Goal: Information Seeking & Learning: Learn about a topic

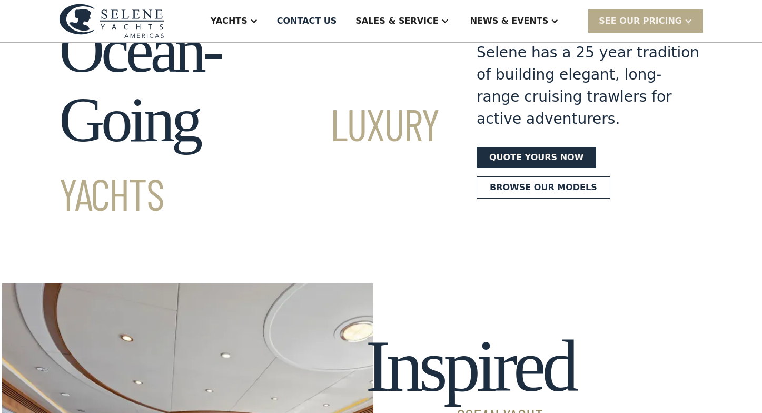
scroll to position [54, 0]
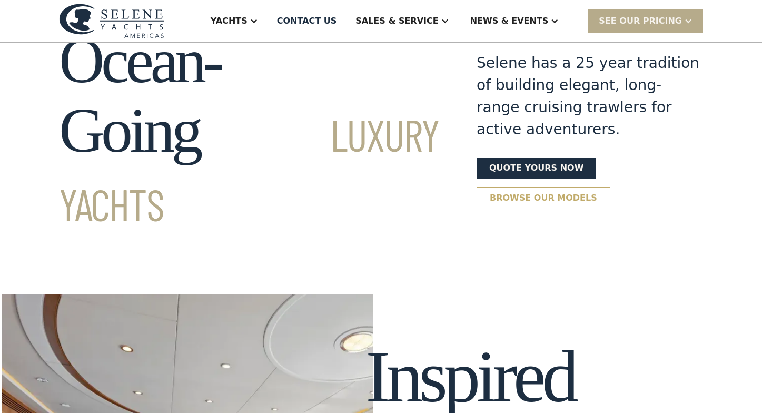
click at [494, 187] on link "Browse our models" at bounding box center [544, 198] width 134 height 22
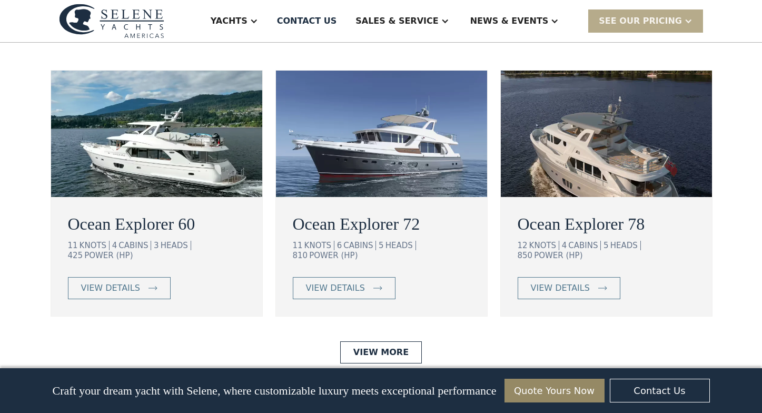
scroll to position [1977, 0]
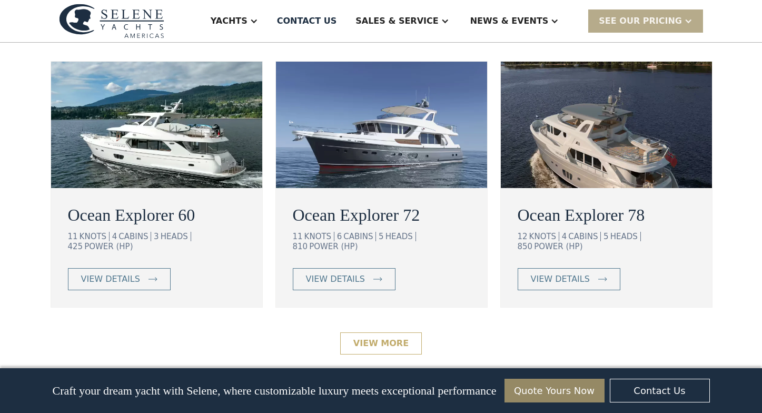
click at [386, 332] on link "View More" at bounding box center [381, 343] width 82 height 22
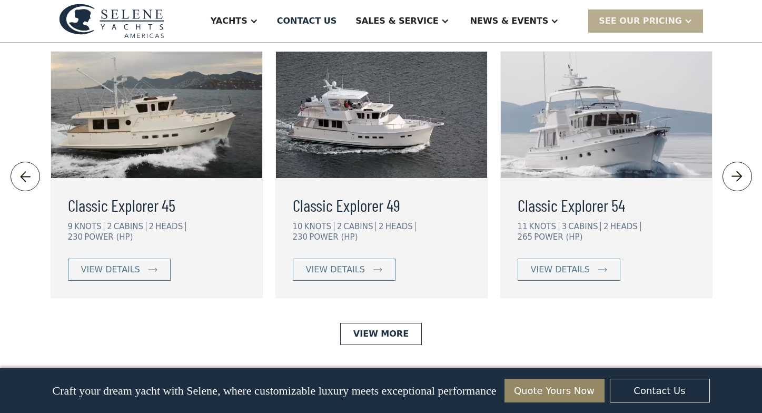
scroll to position [2396, 0]
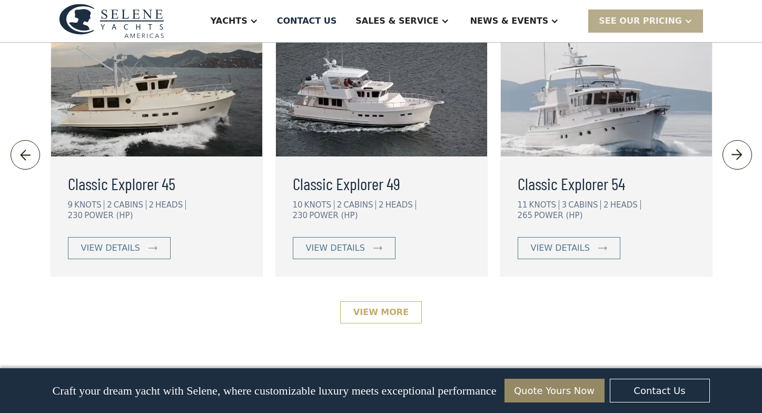
click at [354, 301] on link "View More" at bounding box center [381, 312] width 82 height 22
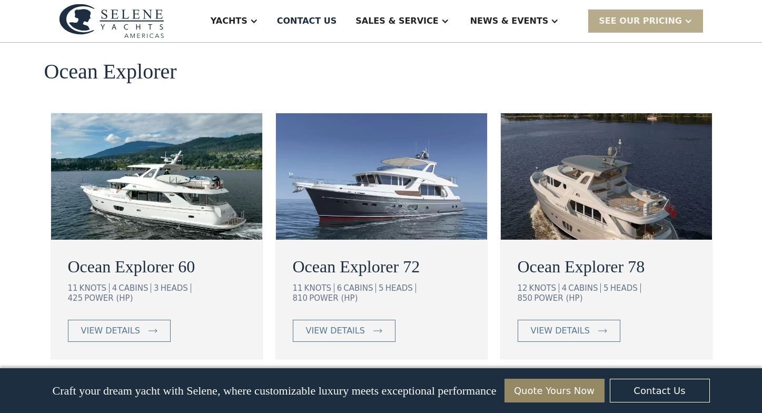
scroll to position [1931, 0]
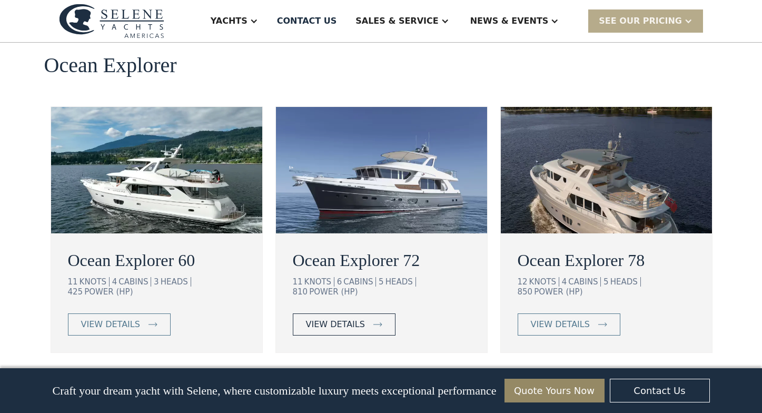
click at [349, 318] on div "view details" at bounding box center [335, 324] width 59 height 13
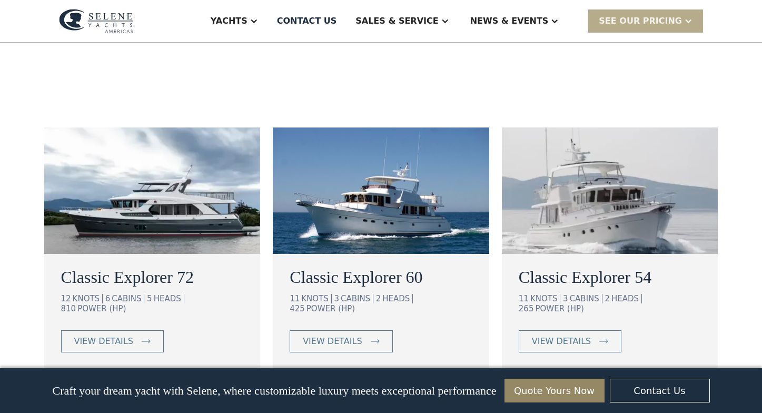
scroll to position [569, 0]
click at [354, 254] on div "Classic Explorer 60 11 KNOTS 3 CABINS 2 HEADS 425 POWER (HP) view details" at bounding box center [381, 314] width 216 height 120
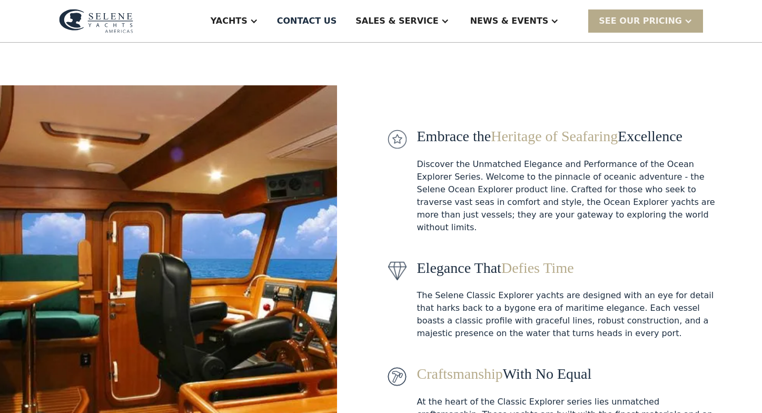
scroll to position [89, 0]
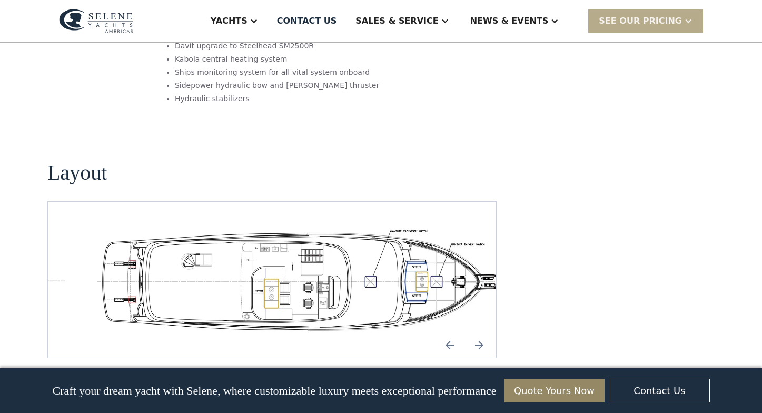
scroll to position [1803, 0]
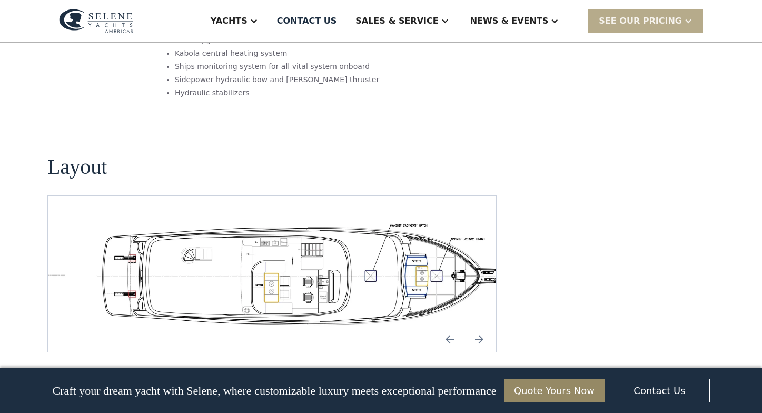
click at [308, 221] on img "open lightbox" at bounding box center [305, 273] width 431 height 105
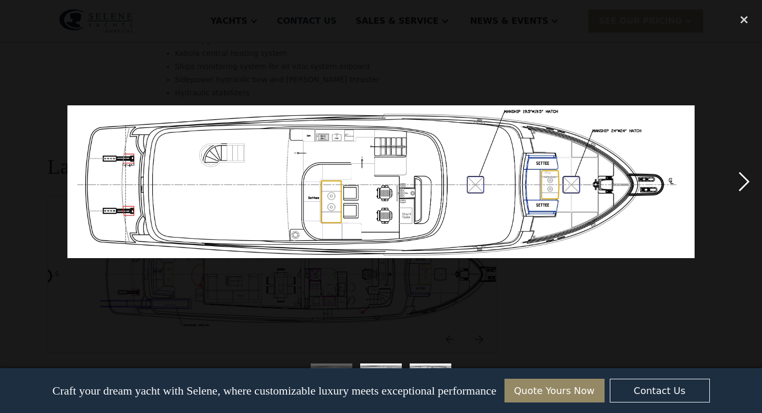
click at [737, 181] on div "next image" at bounding box center [744, 181] width 36 height 347
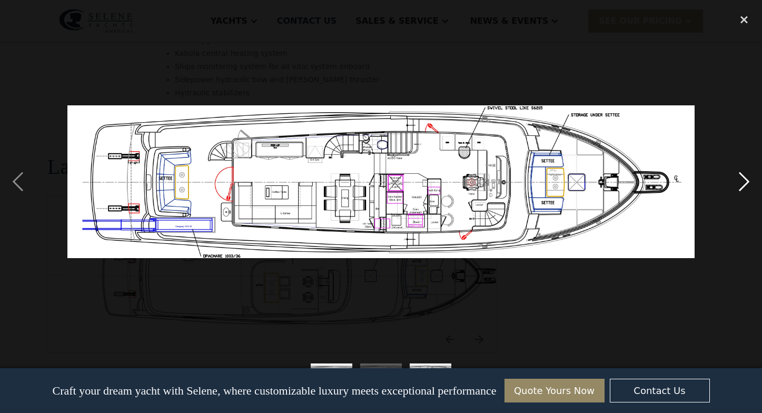
click at [743, 181] on div "next image" at bounding box center [744, 181] width 36 height 347
